Goal: Find specific page/section: Find specific page/section

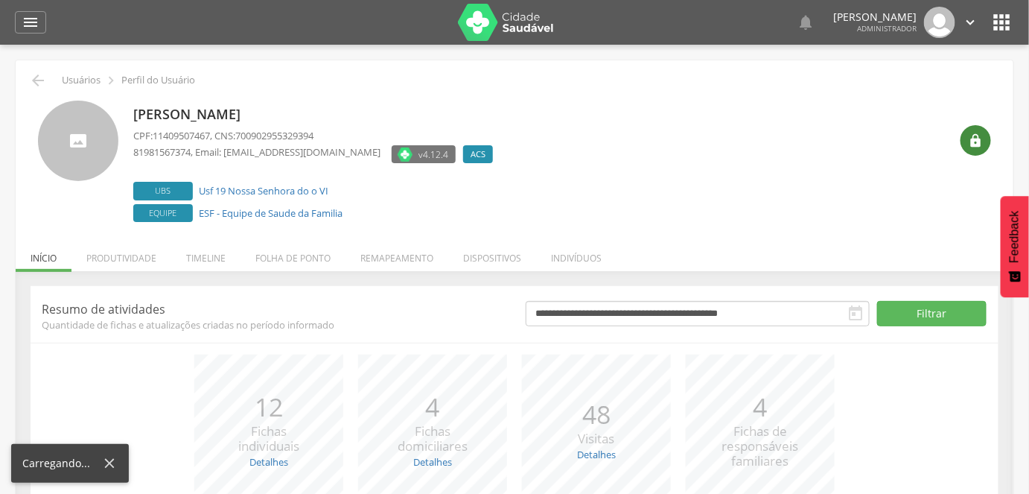
click at [970, 144] on icon "" at bounding box center [976, 140] width 15 height 15
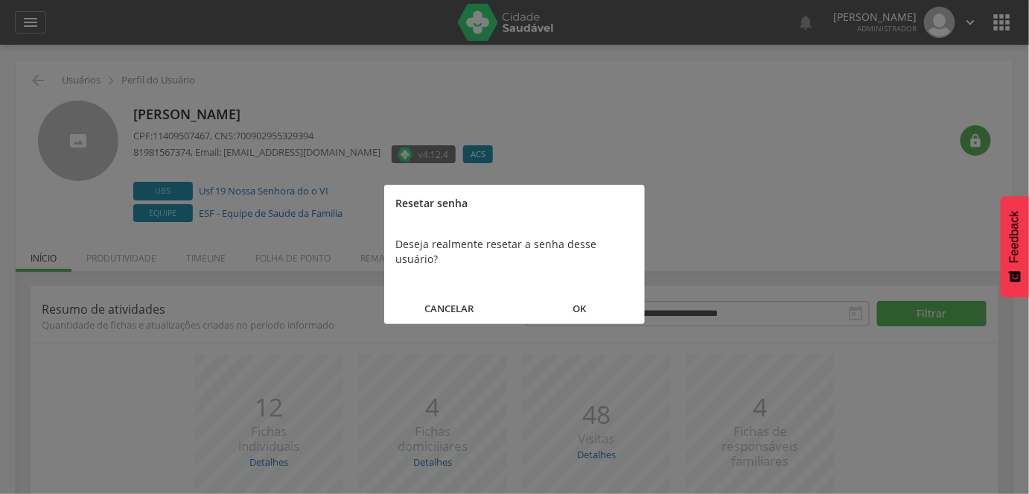
click at [595, 301] on button "OK" at bounding box center [580, 309] width 130 height 32
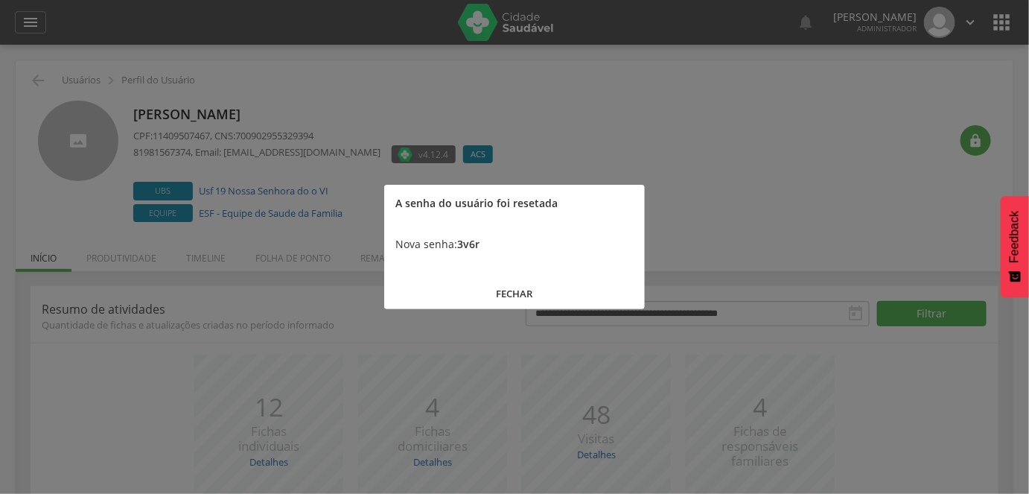
click at [505, 294] on button "FECHAR" at bounding box center [514, 294] width 261 height 32
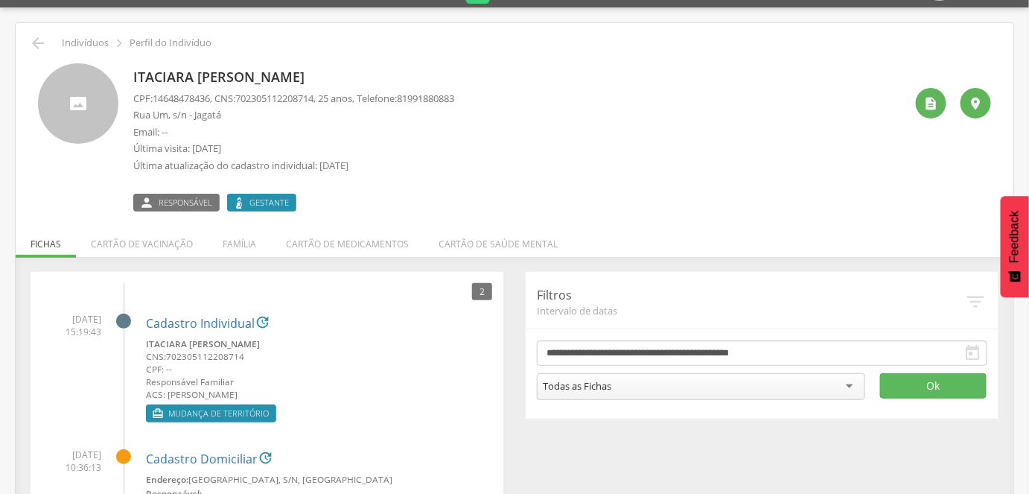
scroll to position [37, 0]
click at [235, 244] on li "Família" at bounding box center [239, 240] width 63 height 35
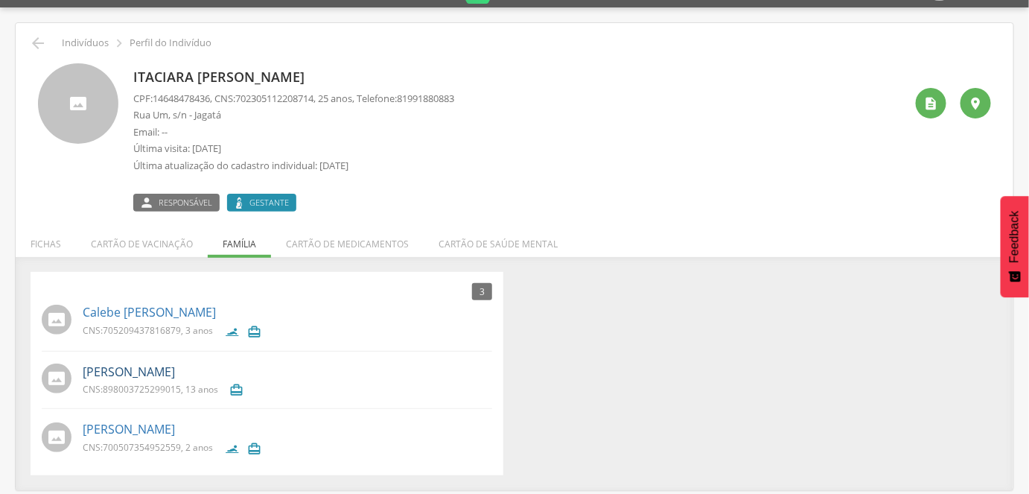
click at [137, 369] on link "[PERSON_NAME]" at bounding box center [129, 372] width 92 height 17
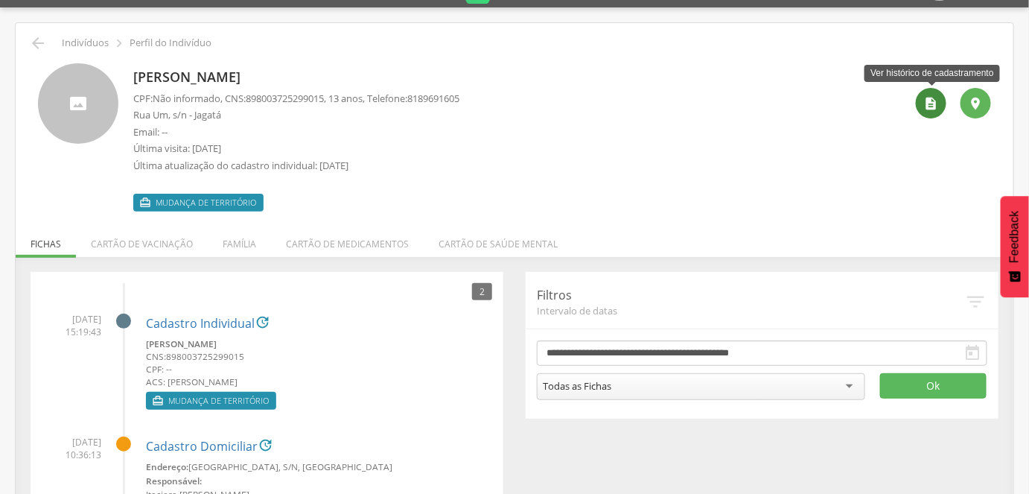
click at [930, 96] on icon "" at bounding box center [931, 103] width 15 height 15
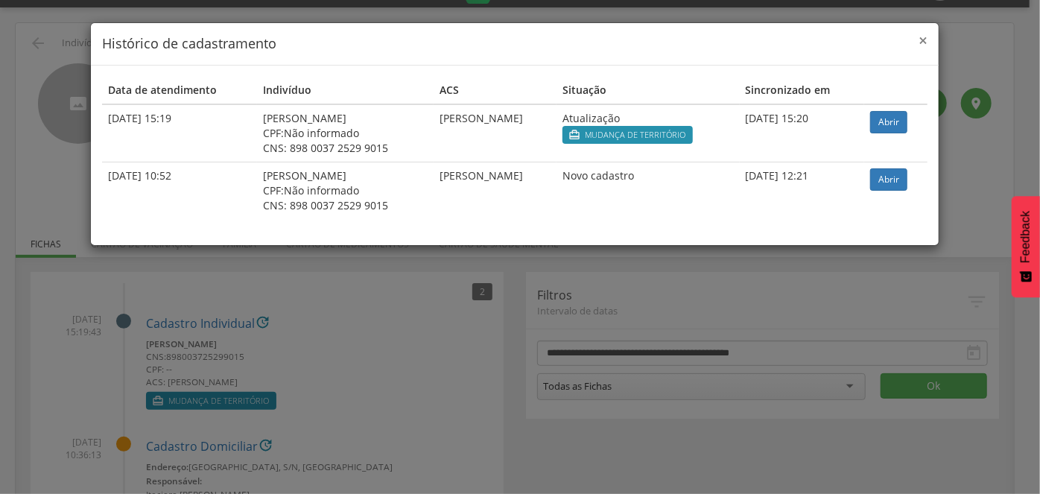
click at [924, 39] on span "×" at bounding box center [922, 40] width 9 height 21
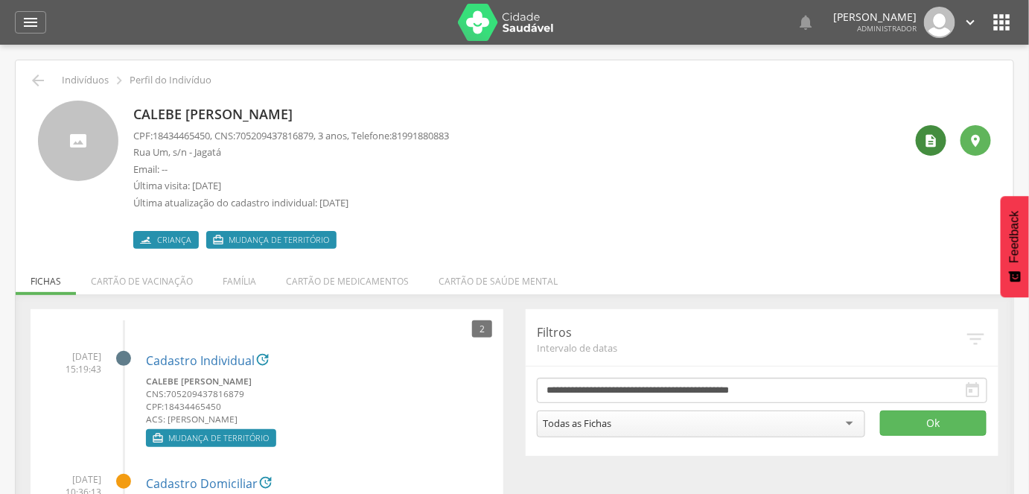
click at [933, 148] on div "" at bounding box center [931, 140] width 31 height 31
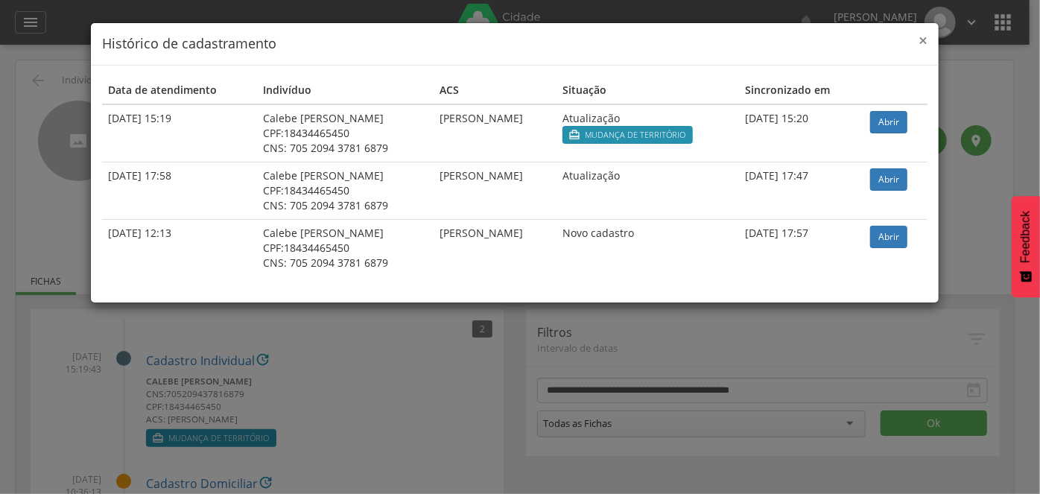
click at [921, 45] on span "×" at bounding box center [922, 40] width 9 height 21
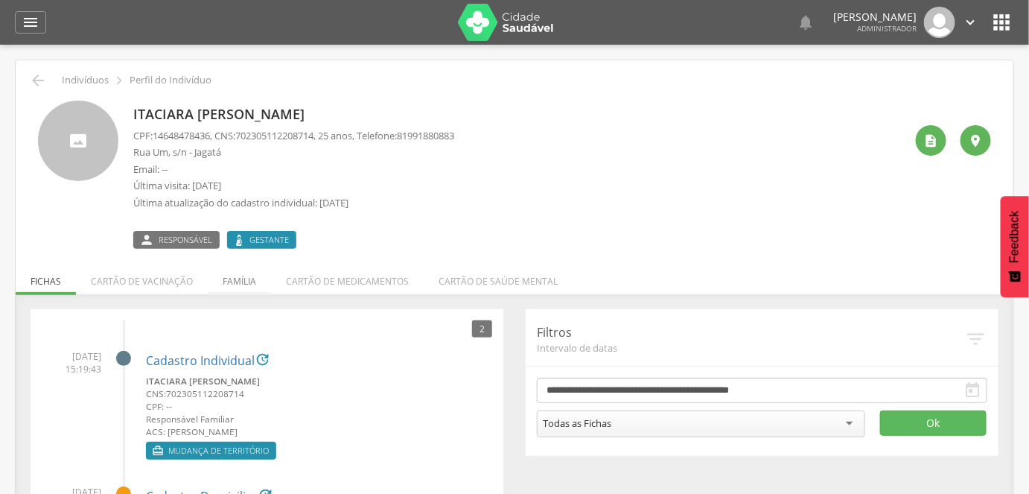
click at [233, 285] on li "Família" at bounding box center [239, 277] width 63 height 35
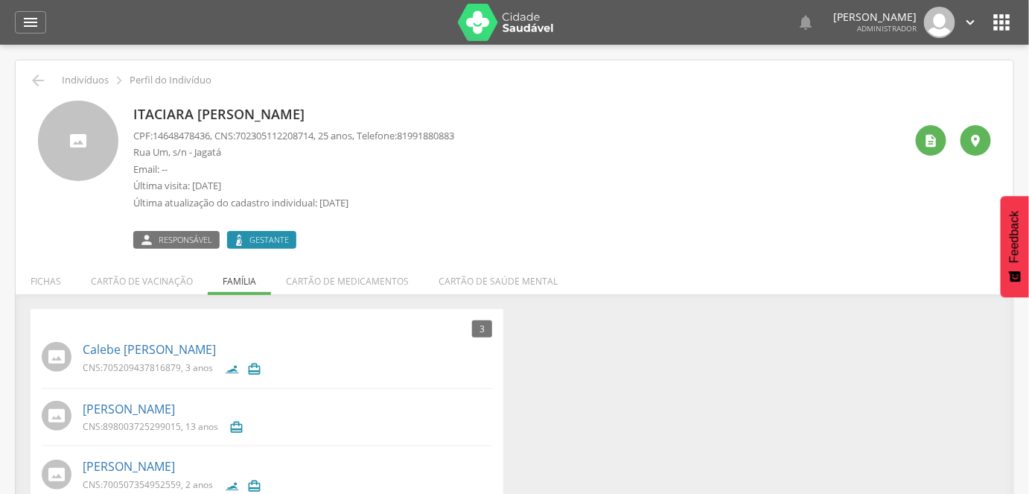
scroll to position [45, 0]
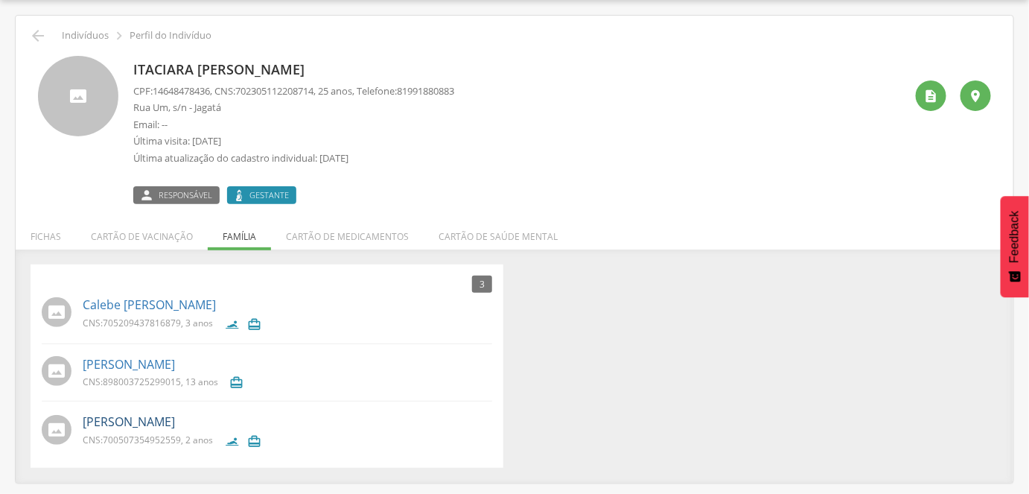
click at [148, 423] on link "[PERSON_NAME]" at bounding box center [129, 421] width 92 height 17
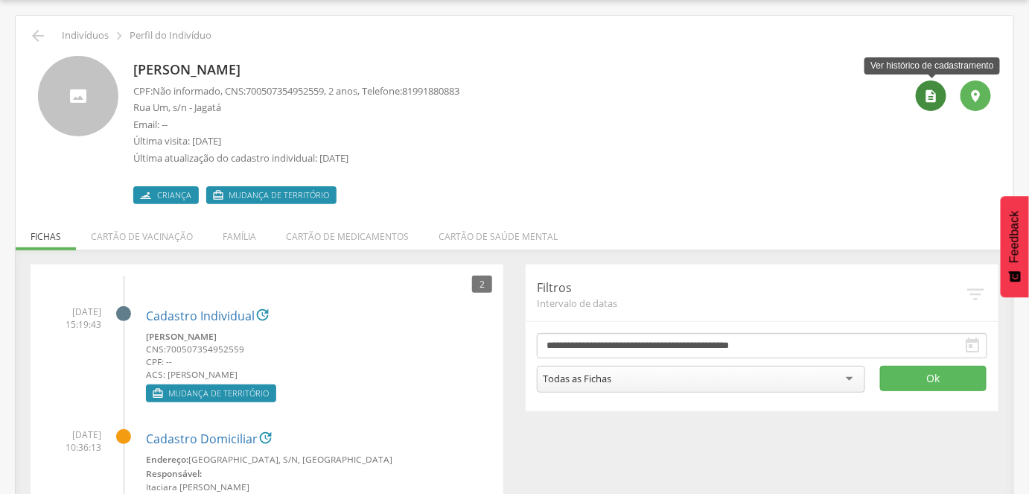
click at [932, 89] on icon "" at bounding box center [931, 96] width 15 height 15
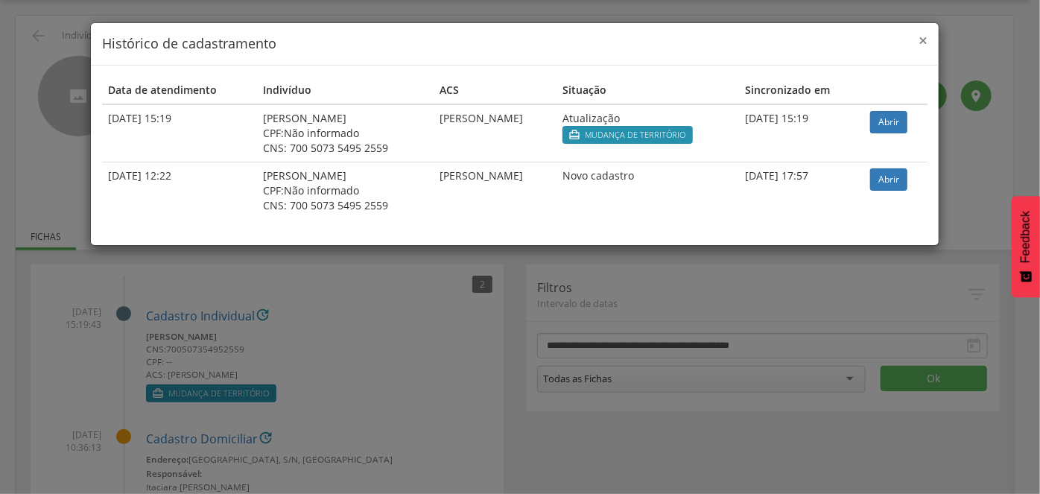
click at [925, 42] on span "×" at bounding box center [922, 40] width 9 height 21
